Goal: Information Seeking & Learning: Learn about a topic

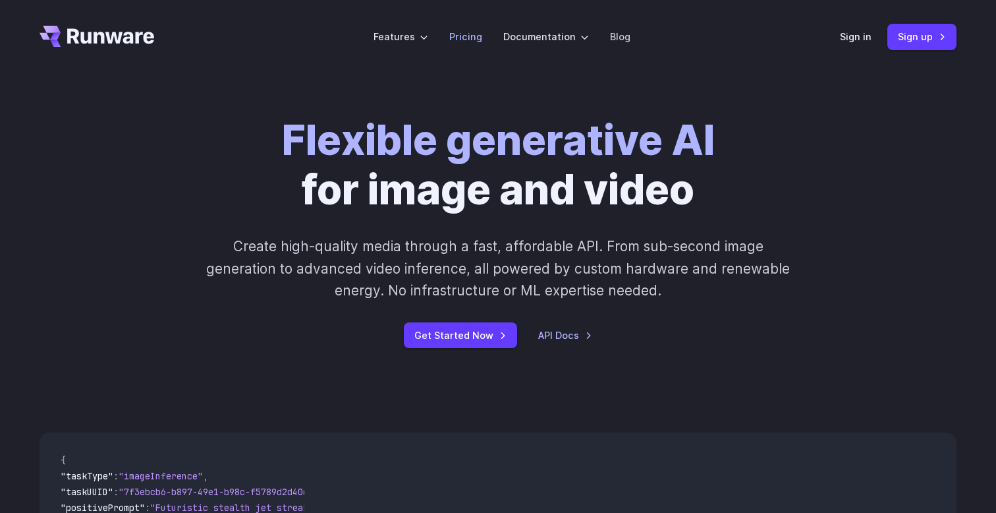
click at [473, 39] on link "Pricing" at bounding box center [465, 36] width 33 height 15
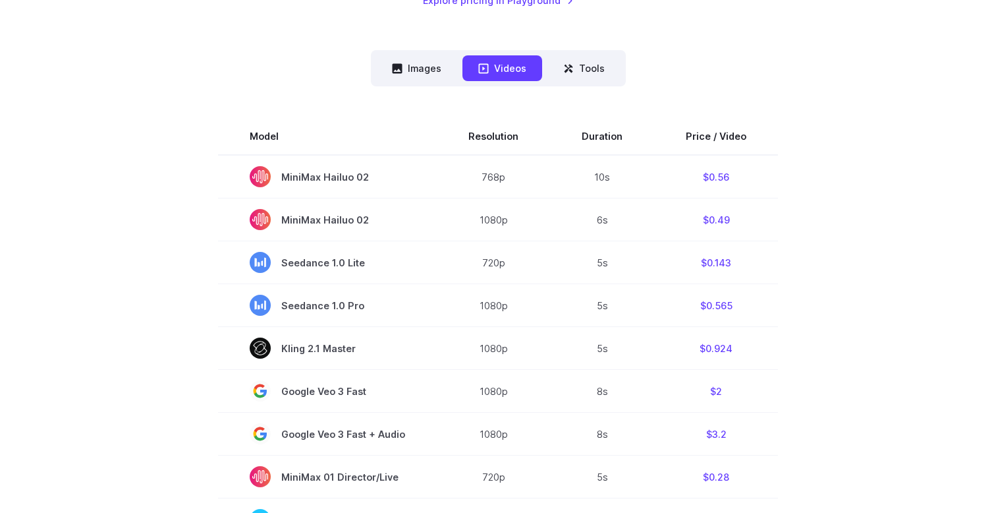
scroll to position [271, 0]
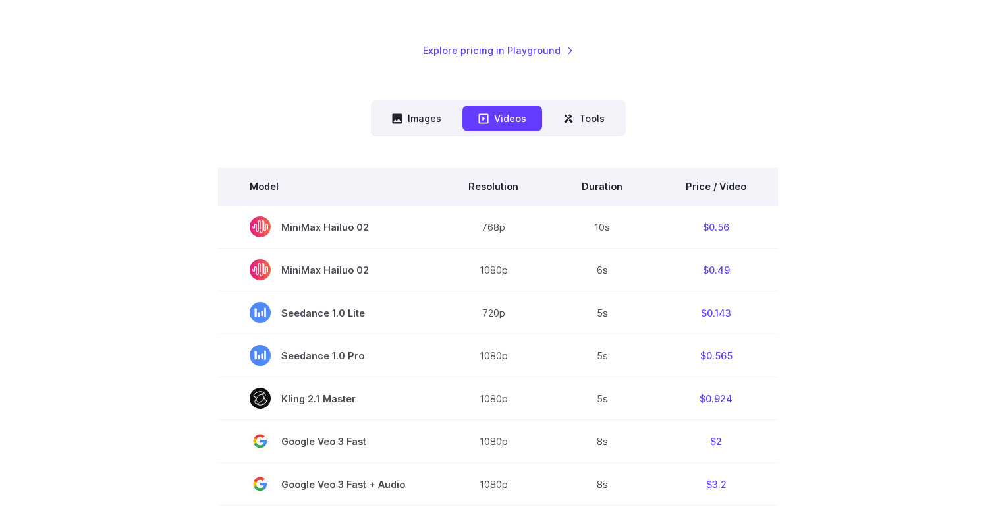
click at [733, 184] on th "Price / Video" at bounding box center [716, 186] width 124 height 37
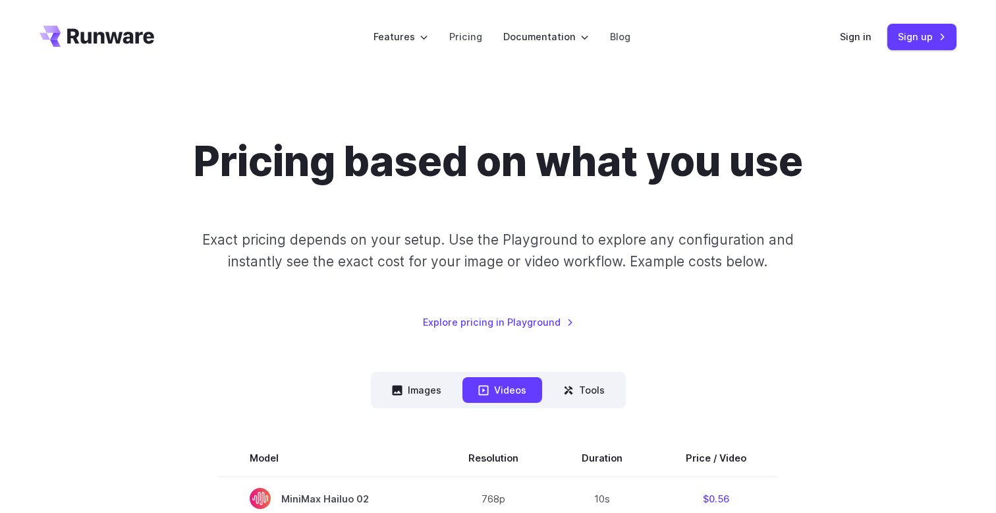
scroll to position [0, 0]
click at [133, 32] on icon "Go to /" at bounding box center [97, 36] width 115 height 21
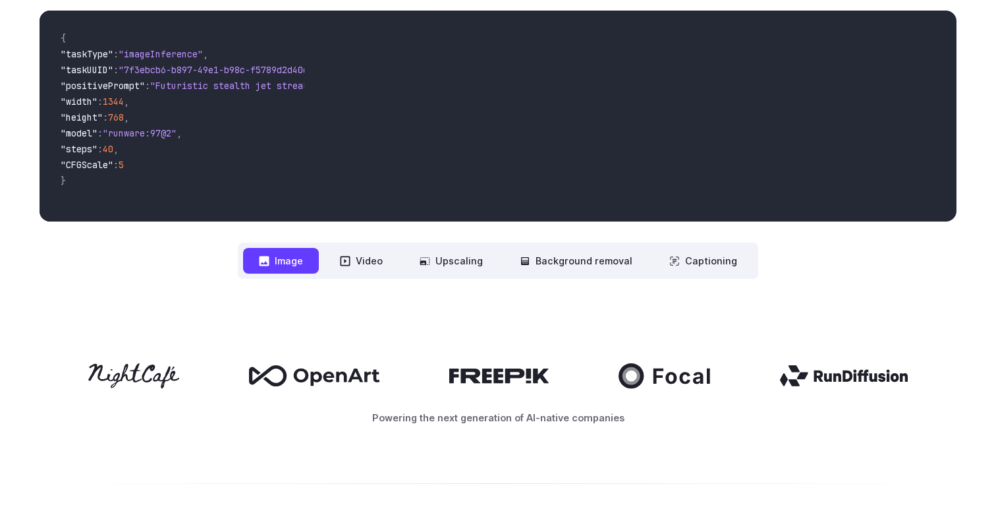
scroll to position [422, 0]
click at [625, 262] on button "Background removal" at bounding box center [576, 261] width 144 height 26
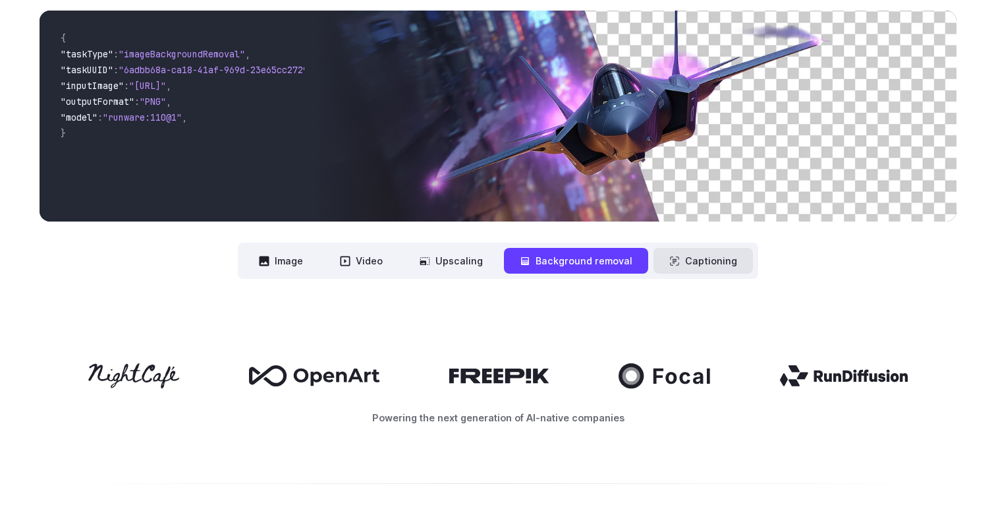
click at [690, 251] on button "Captioning" at bounding box center [703, 261] width 99 height 26
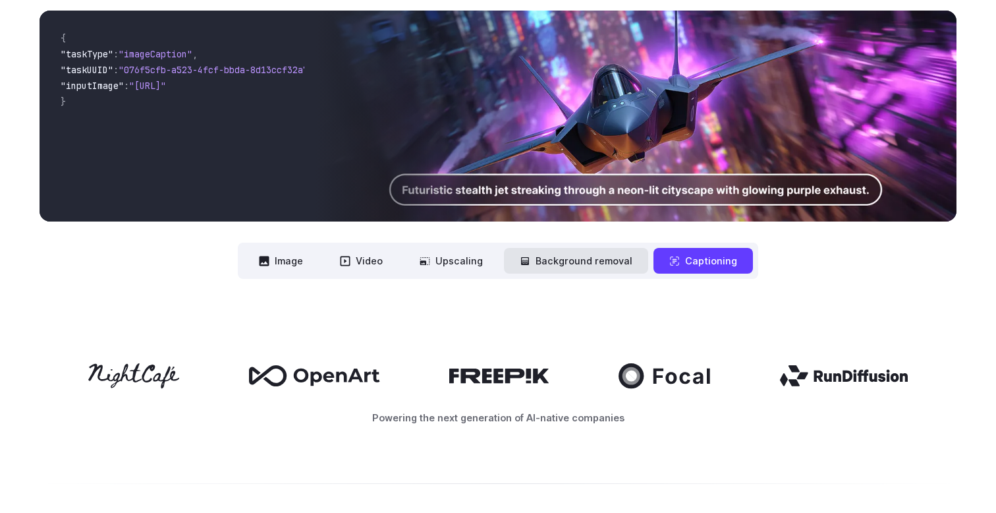
click at [604, 251] on button "Background removal" at bounding box center [576, 261] width 144 height 26
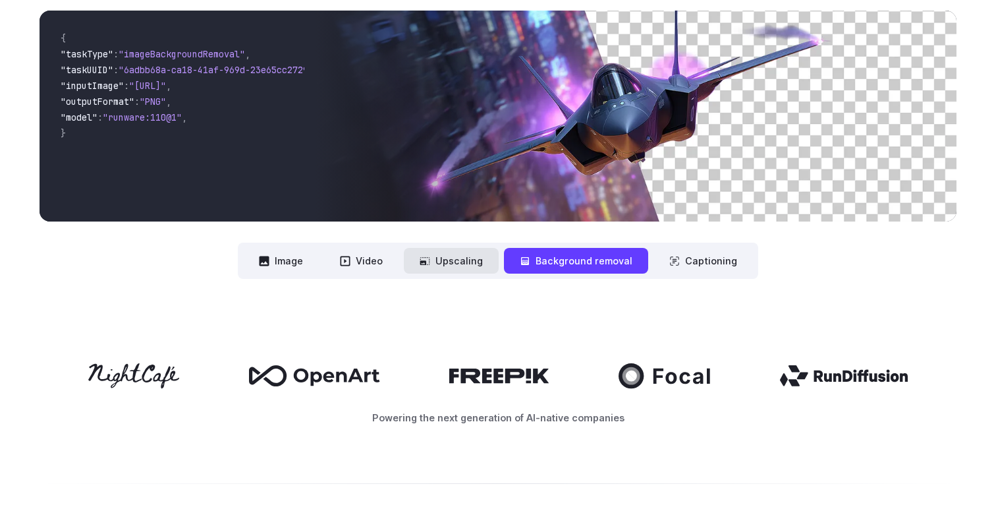
click at [490, 259] on button "Upscaling" at bounding box center [451, 261] width 95 height 26
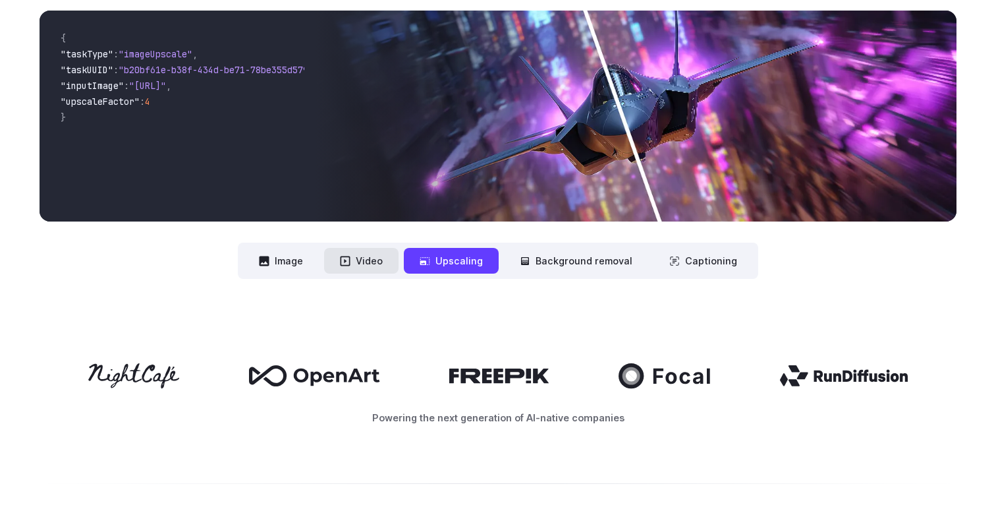
click at [391, 259] on button "Video" at bounding box center [361, 261] width 74 height 26
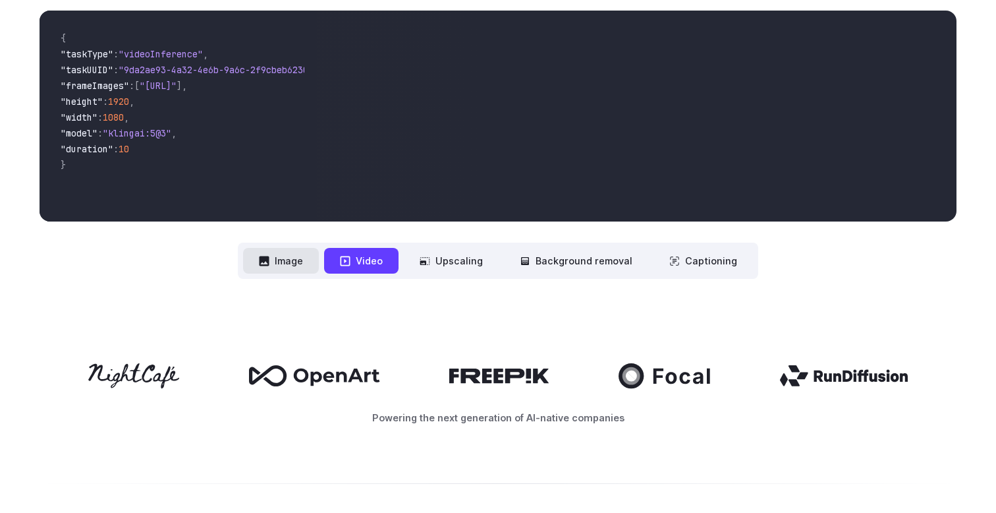
click at [307, 259] on button "Image" at bounding box center [281, 261] width 76 height 26
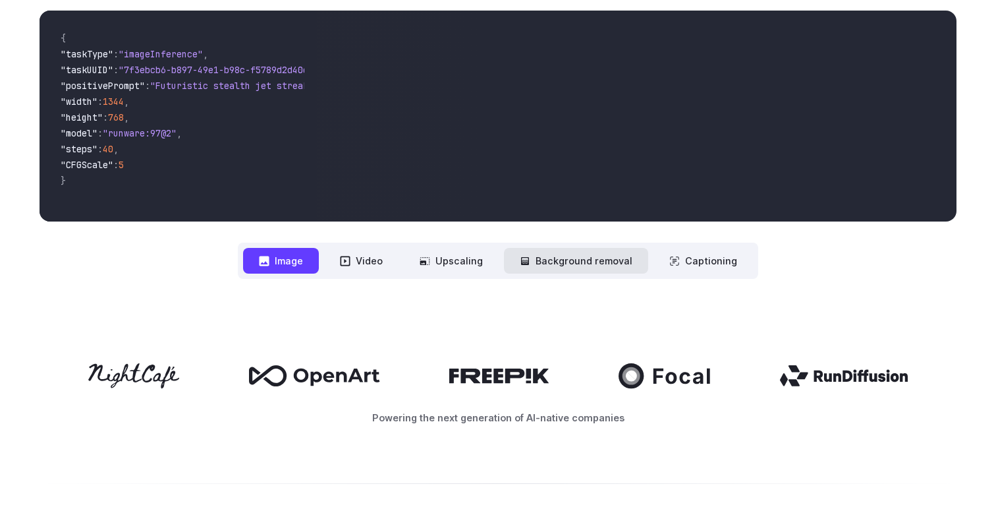
click at [549, 260] on button "Background removal" at bounding box center [576, 261] width 144 height 26
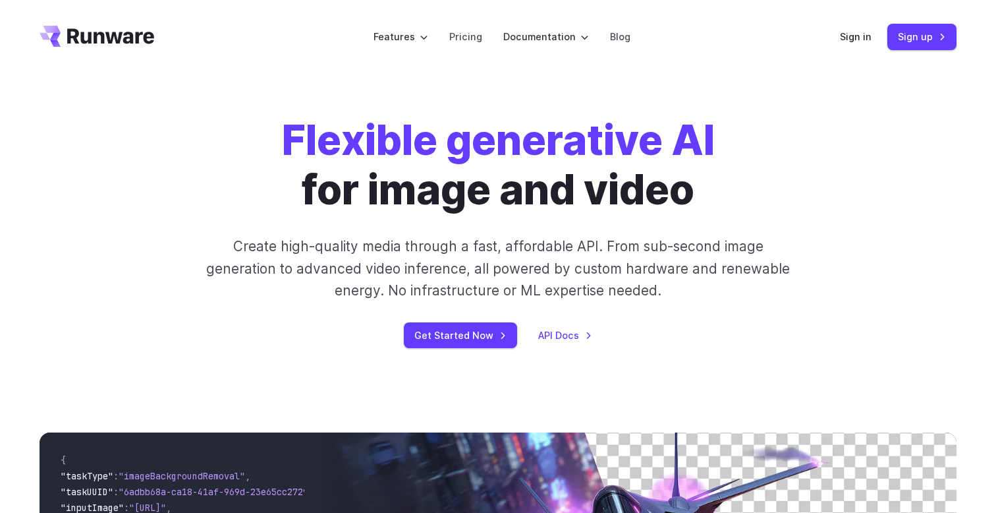
scroll to position [0, 0]
